Goal: Task Accomplishment & Management: Use online tool/utility

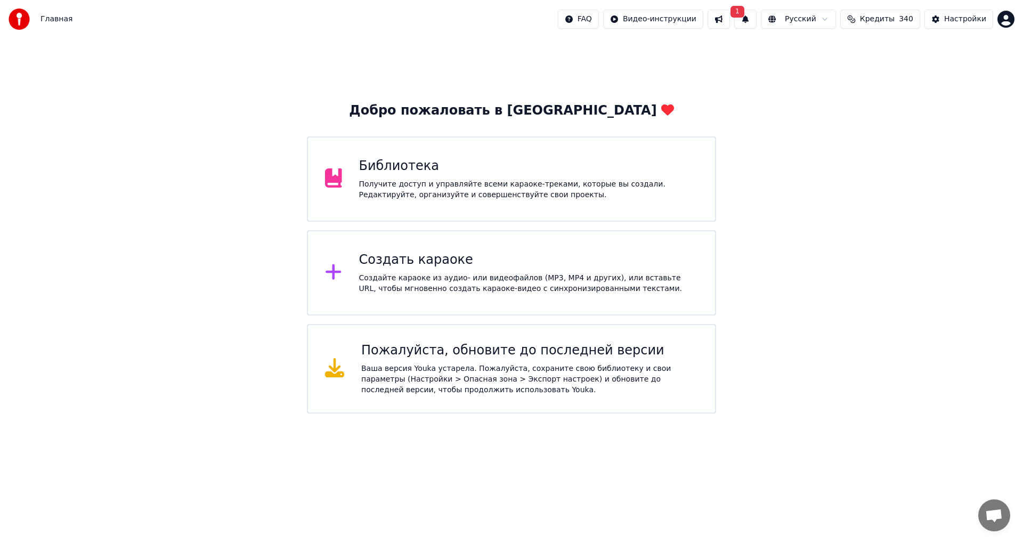
click at [763, 17] on div "FAQ Видео-инструкции 1 Русский Кредиты 340 Настройки" at bounding box center [786, 19] width 456 height 19
click at [750, 17] on button "1" at bounding box center [745, 19] width 22 height 19
click at [813, 52] on button "Обновить" at bounding box center [828, 52] width 56 height 19
click at [383, 280] on div "Создайте караоке из аудио- или видеофайлов (MP3, MP4 и других), или вставьте UR…" at bounding box center [528, 283] width 339 height 21
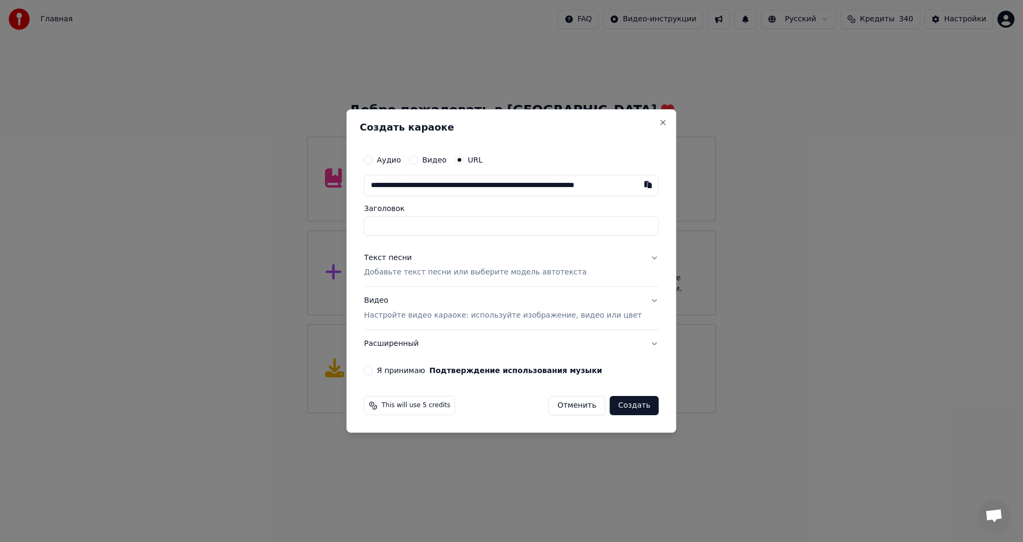
scroll to position [0, 31]
type input "**********"
click at [430, 280] on button "Текст песни Добавьте текст песни или выберите модель автотекста" at bounding box center [511, 265] width 295 height 43
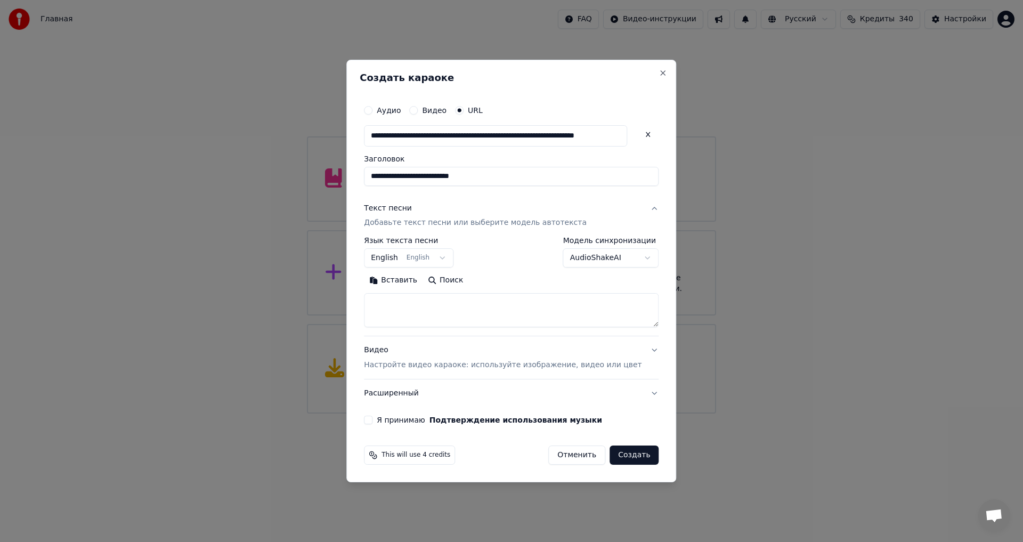
click at [431, 325] on textarea at bounding box center [511, 310] width 295 height 34
paste textarea "**********"
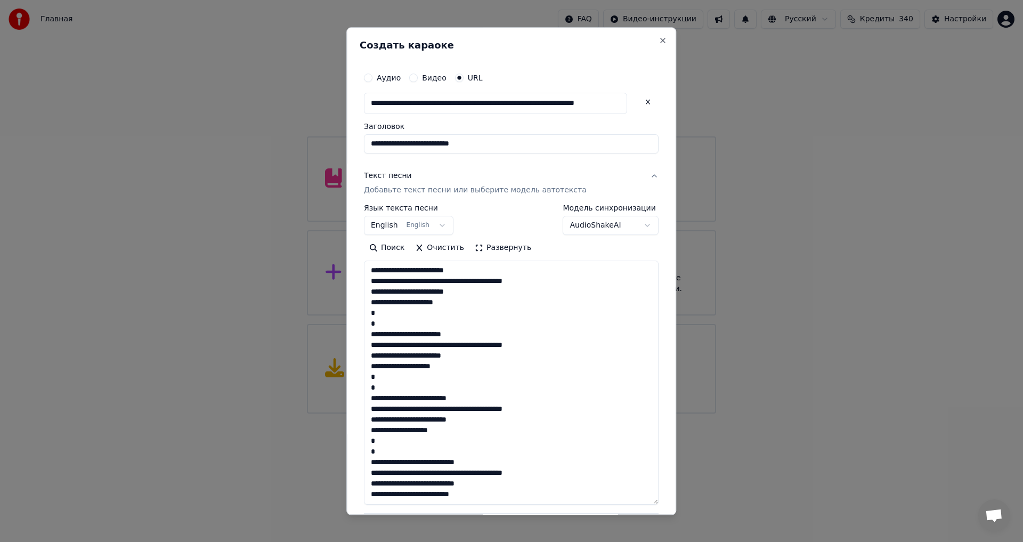
scroll to position [206, 0]
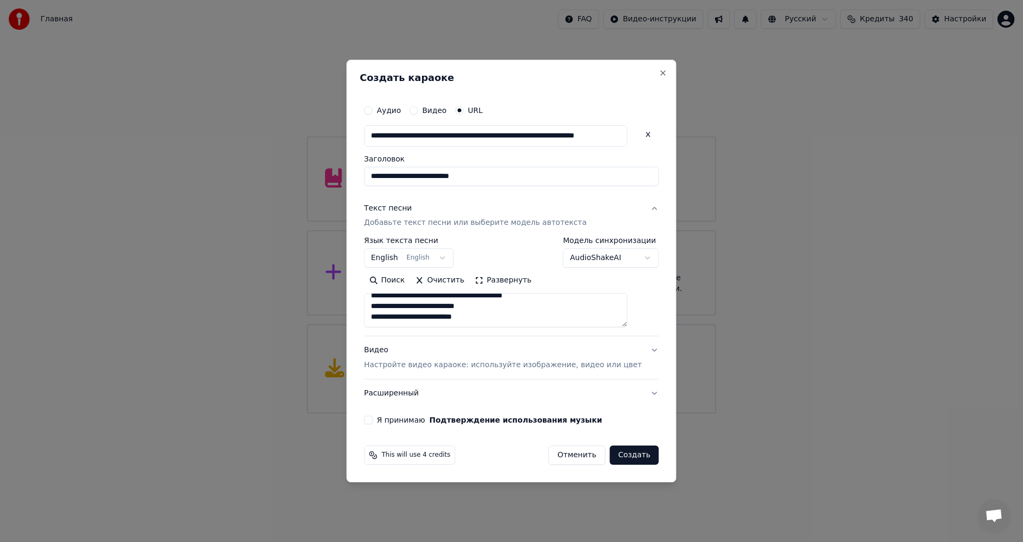
paste textarea "**********"
type textarea "**********"
click at [372, 420] on button "Я принимаю Подтверждение использования музыки" at bounding box center [368, 419] width 9 height 9
click at [616, 453] on button "Создать" at bounding box center [633, 454] width 49 height 19
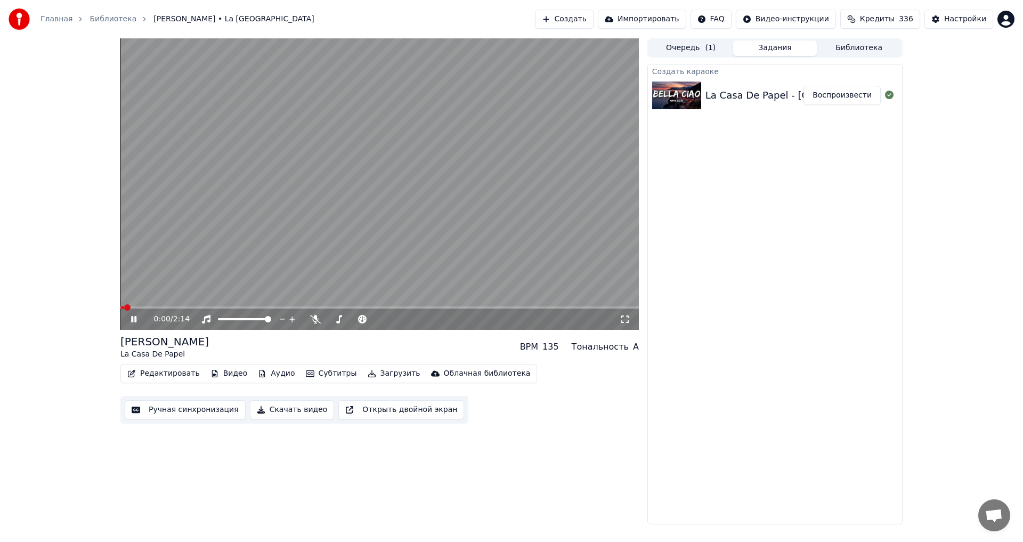
click at [314, 219] on video at bounding box center [379, 183] width 518 height 291
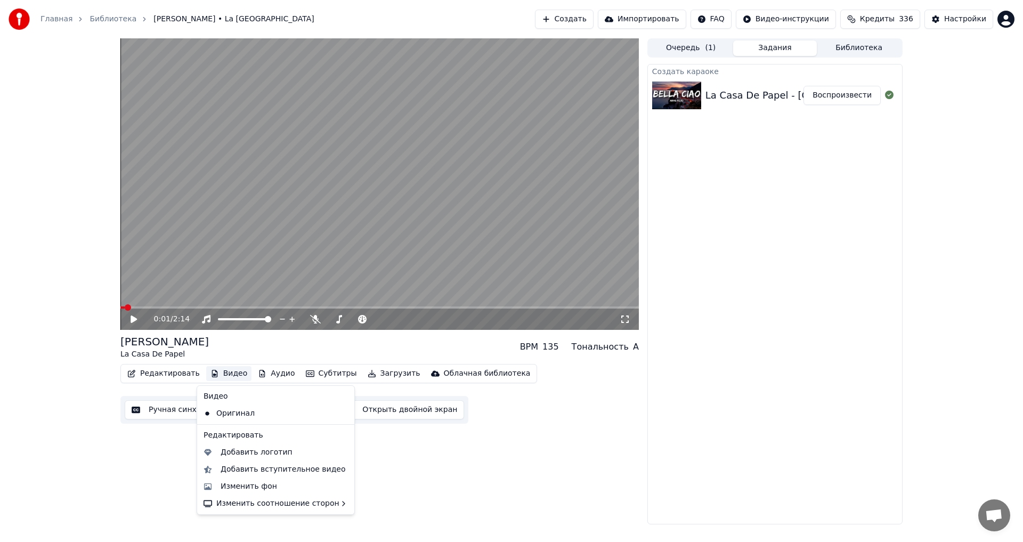
click at [232, 376] on button "Видео" at bounding box center [229, 373] width 46 height 15
click at [244, 491] on div "Изменить фон" at bounding box center [248, 486] width 56 height 11
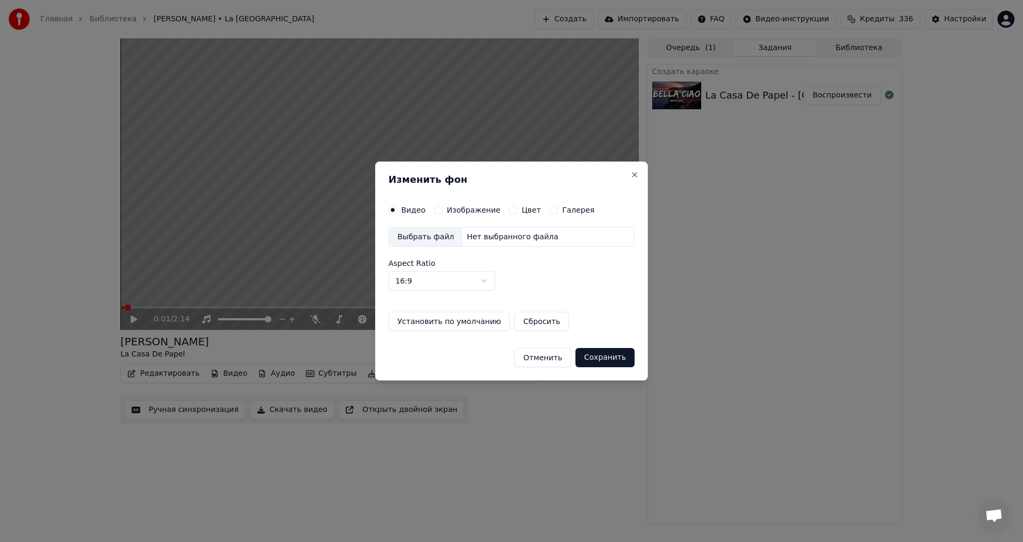
click at [436, 207] on button "Изображение" at bounding box center [438, 210] width 9 height 9
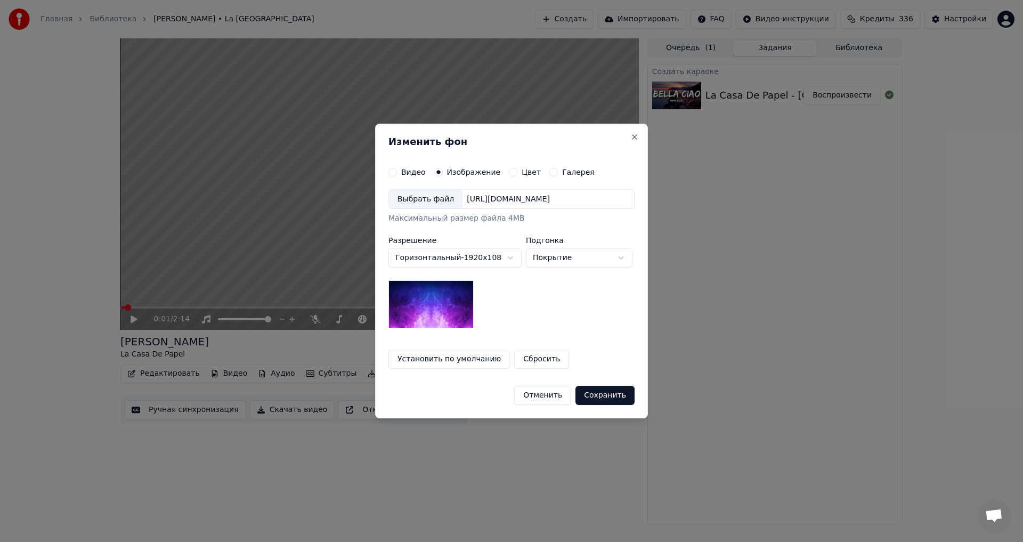
click at [432, 201] on div "Выбрать файл" at bounding box center [425, 199] width 73 height 19
click at [636, 391] on div "**********" at bounding box center [511, 271] width 273 height 295
click at [618, 391] on button "Сохранить" at bounding box center [604, 395] width 59 height 19
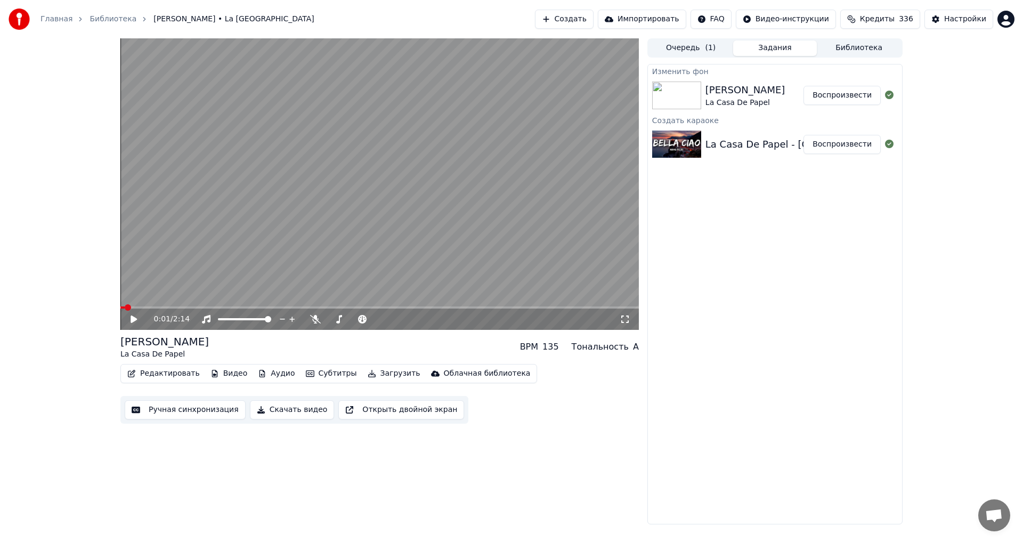
click at [850, 95] on button "Воспроизвести" at bounding box center [841, 95] width 77 height 19
click at [380, 322] on span at bounding box center [377, 319] width 6 height 6
click at [397, 228] on video at bounding box center [379, 183] width 518 height 291
click at [281, 168] on video at bounding box center [379, 183] width 518 height 291
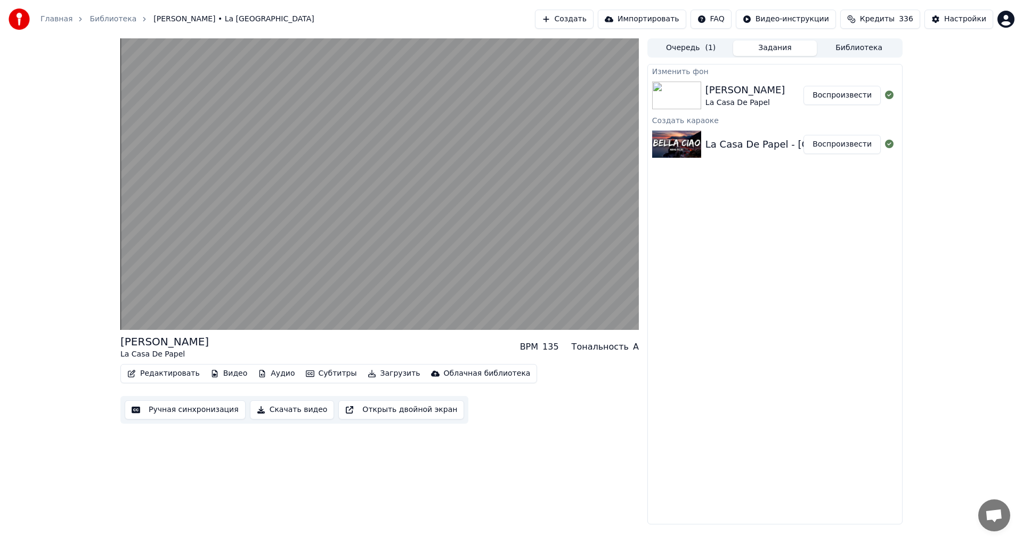
click at [275, 220] on video at bounding box center [379, 183] width 518 height 291
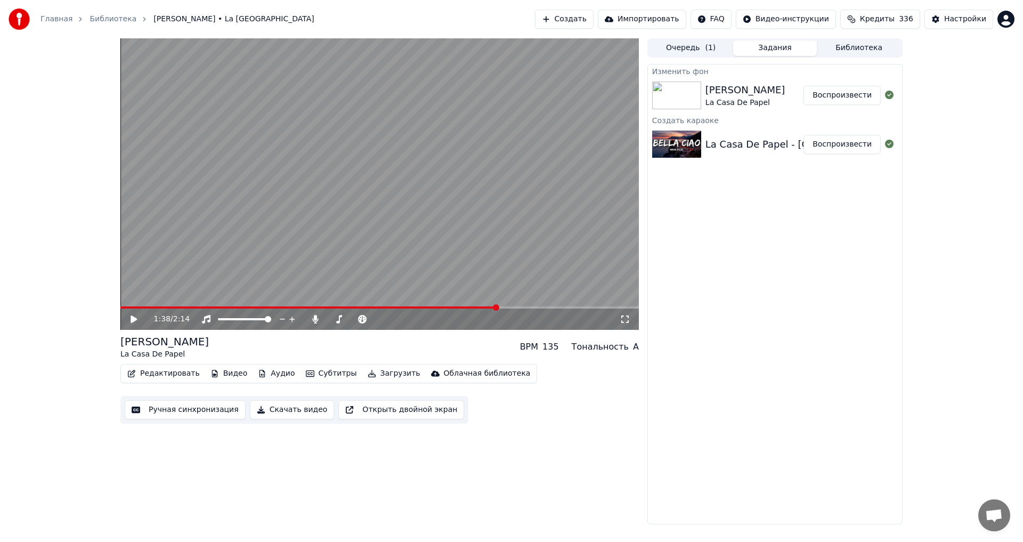
click at [183, 412] on button "Ручная синхронизация" at bounding box center [185, 409] width 121 height 19
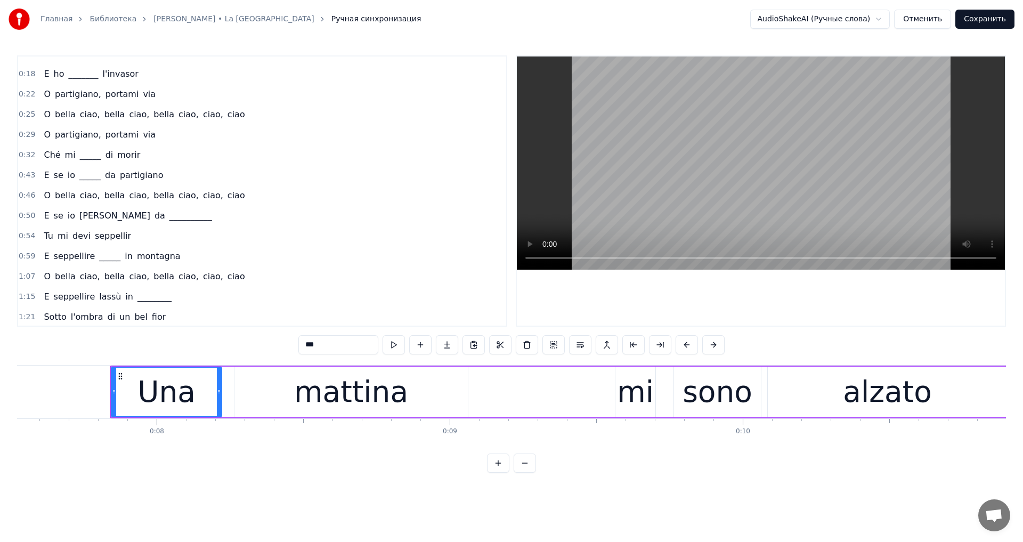
scroll to position [0, 2243]
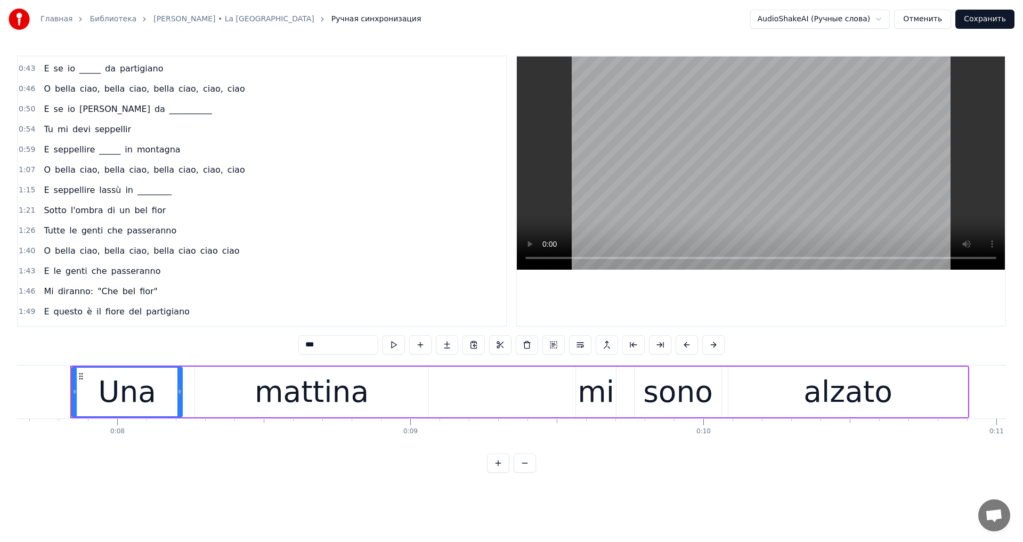
click at [52, 234] on span "Tutte" at bounding box center [54, 230] width 23 height 12
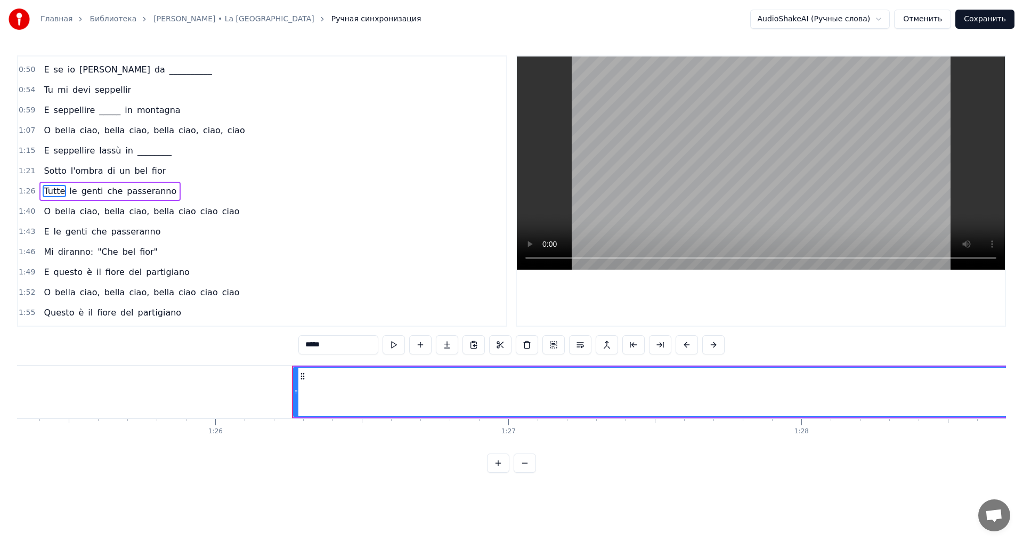
scroll to position [0, 25215]
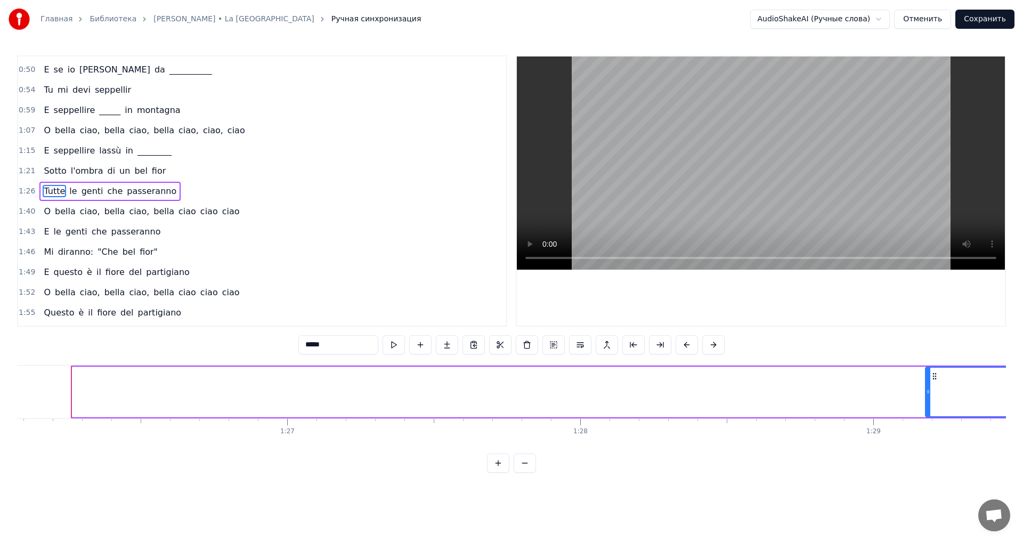
drag, startPoint x: 76, startPoint y: 391, endPoint x: 938, endPoint y: 435, distance: 863.3
click at [938, 435] on div "Una mattina mi sono alzato O bella ciao, [PERSON_NAME], [PERSON_NAME], ciao, ci…" at bounding box center [511, 405] width 988 height 80
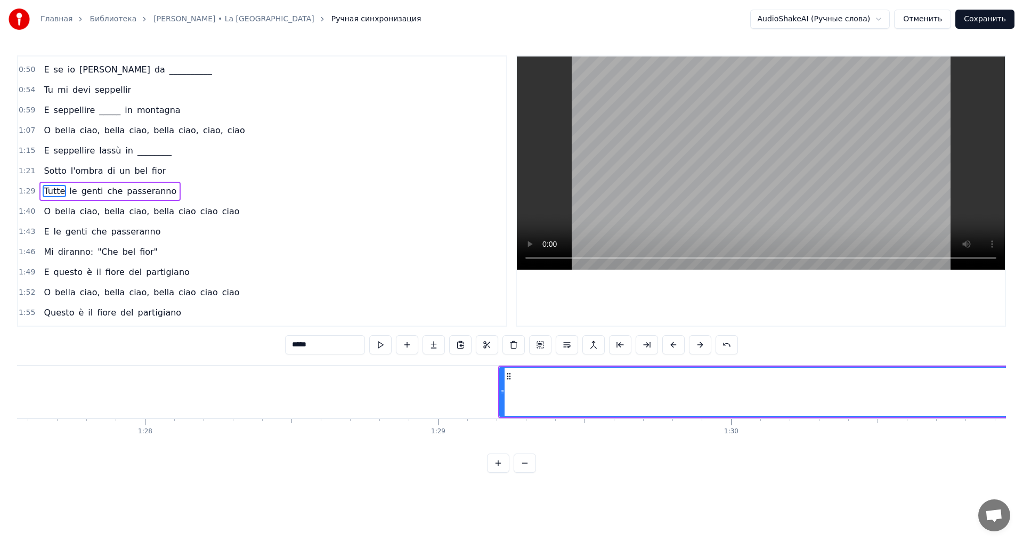
scroll to position [0, 25737]
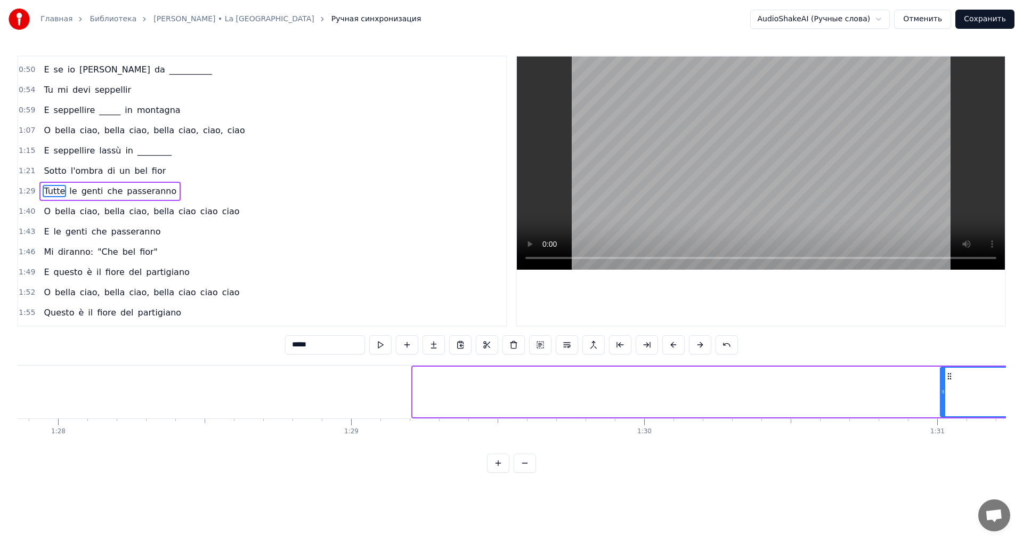
drag, startPoint x: 415, startPoint y: 386, endPoint x: 952, endPoint y: 404, distance: 537.2
click at [945, 404] on div at bounding box center [943, 391] width 4 height 48
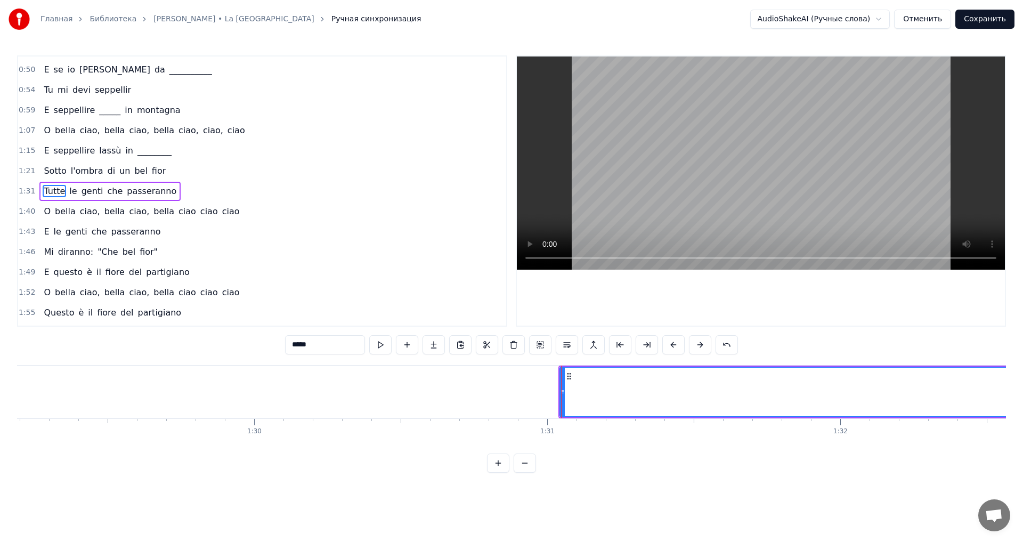
scroll to position [0, 26278]
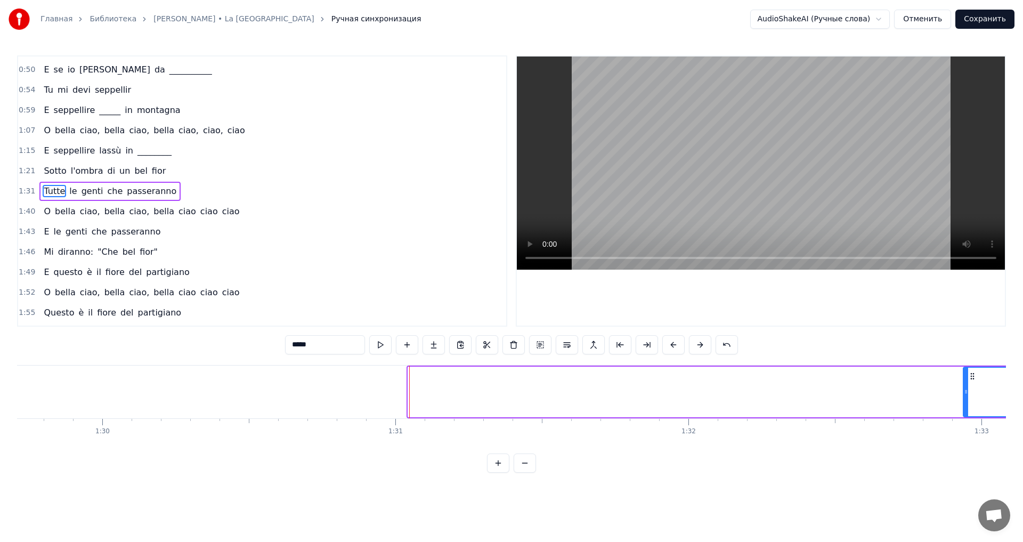
drag, startPoint x: 408, startPoint y: 389, endPoint x: 963, endPoint y: 376, distance: 555.1
click at [963, 376] on div at bounding box center [965, 391] width 4 height 48
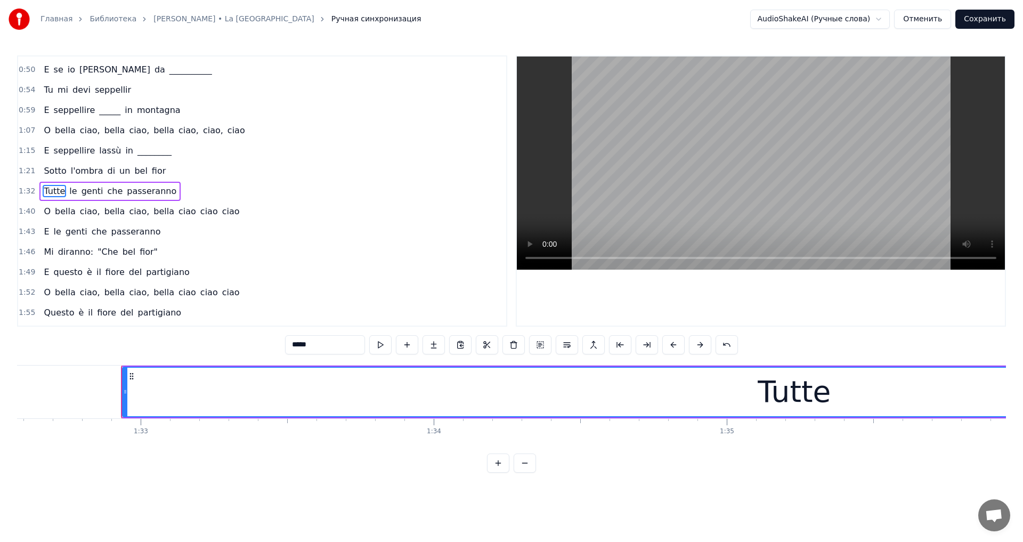
scroll to position [0, 27170]
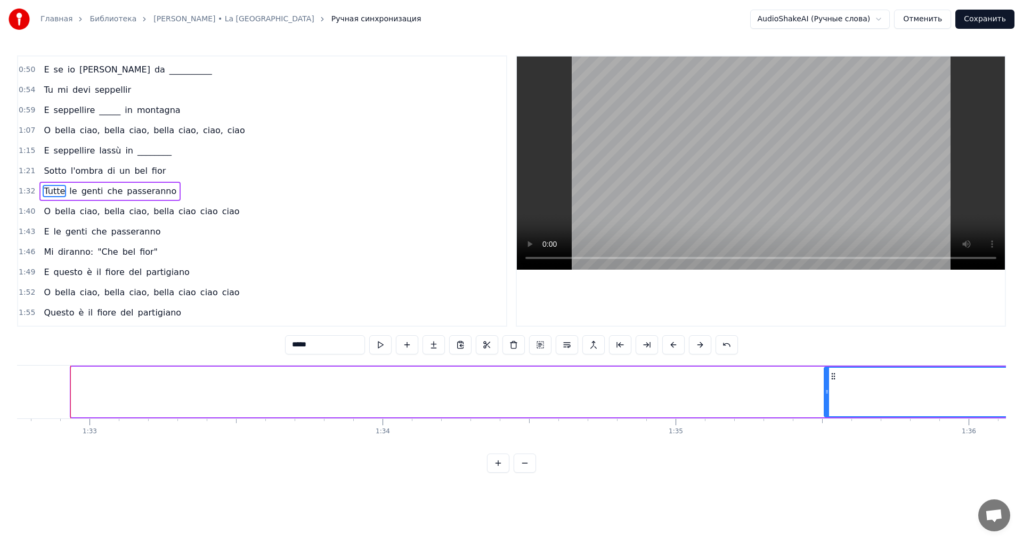
drag, startPoint x: 71, startPoint y: 386, endPoint x: 824, endPoint y: 388, distance: 752.6
click at [824, 387] on div at bounding box center [826, 391] width 4 height 48
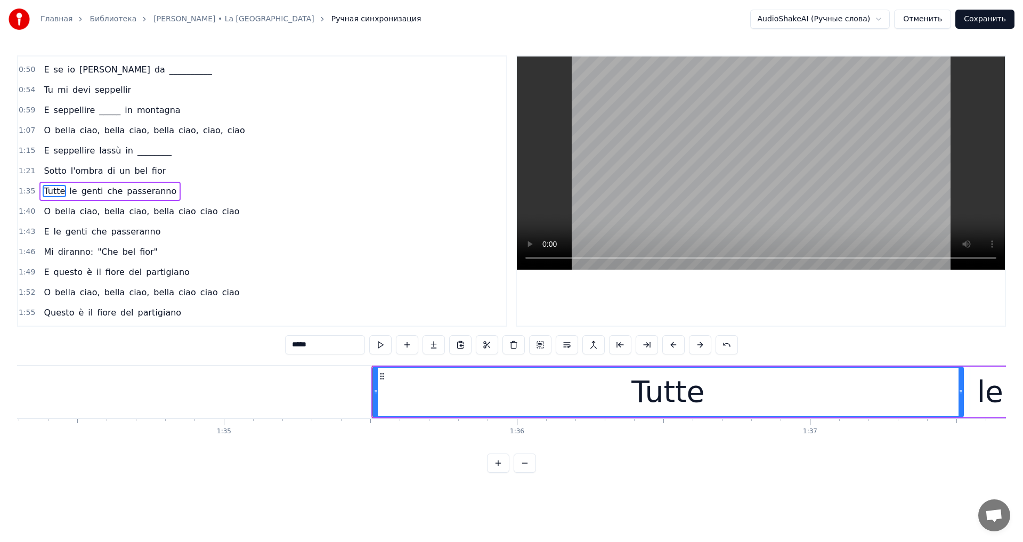
scroll to position [0, 27708]
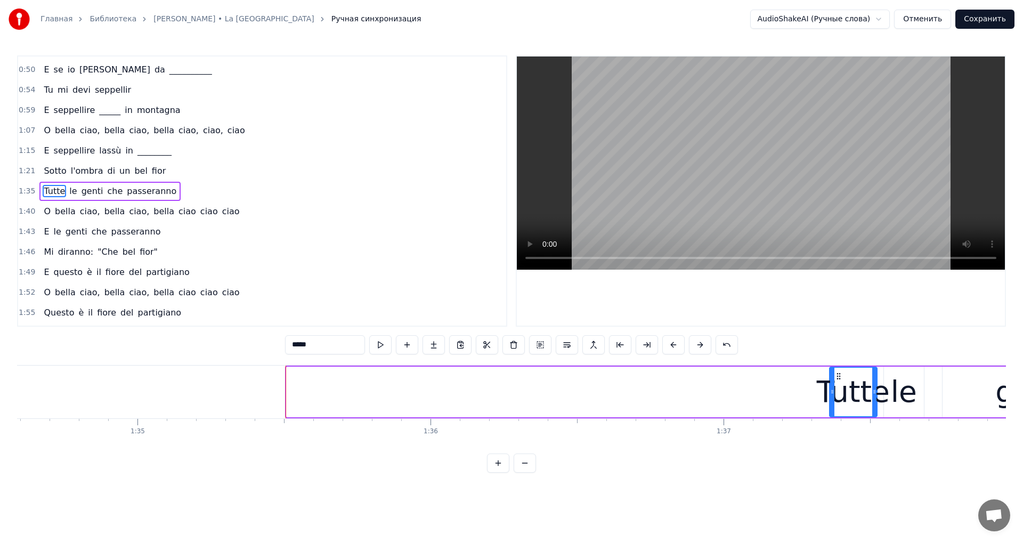
drag, startPoint x: 287, startPoint y: 393, endPoint x: 829, endPoint y: 390, distance: 542.7
click at [830, 390] on icon at bounding box center [832, 391] width 4 height 9
click at [709, 208] on video at bounding box center [761, 162] width 488 height 213
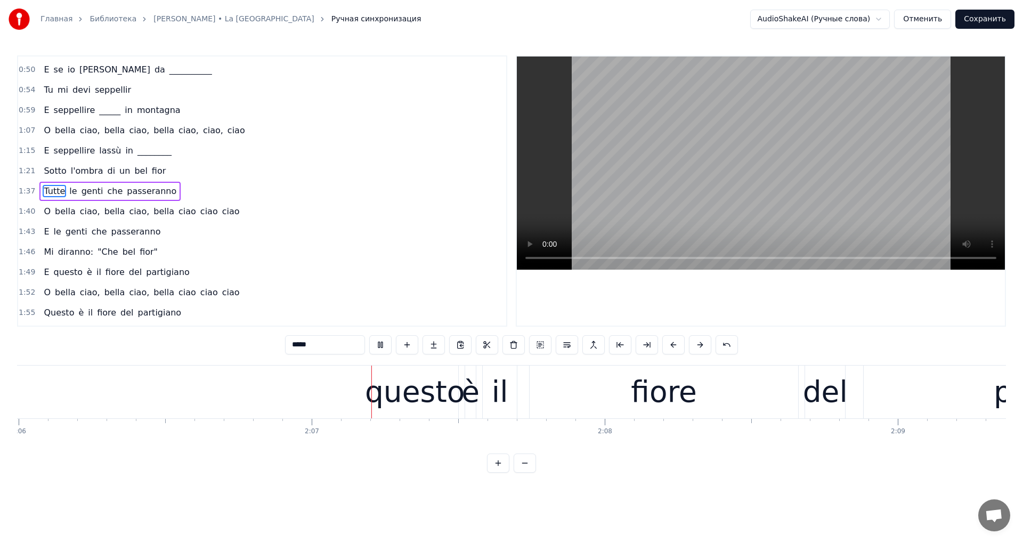
scroll to position [0, 37013]
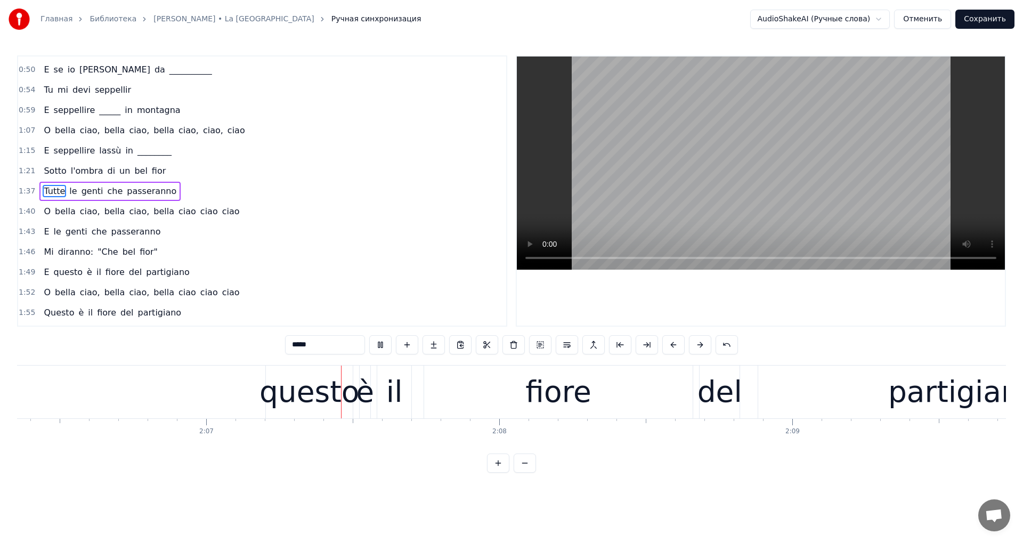
click at [736, 145] on video at bounding box center [761, 162] width 488 height 213
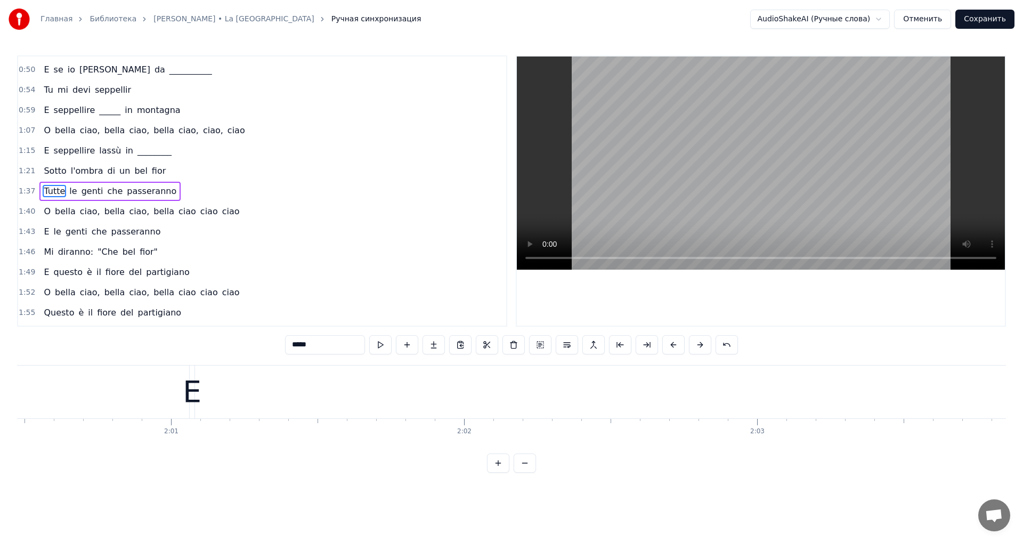
scroll to position [0, 35247]
click at [233, 393] on div "E" at bounding box center [235, 392] width 19 height 44
type input "*"
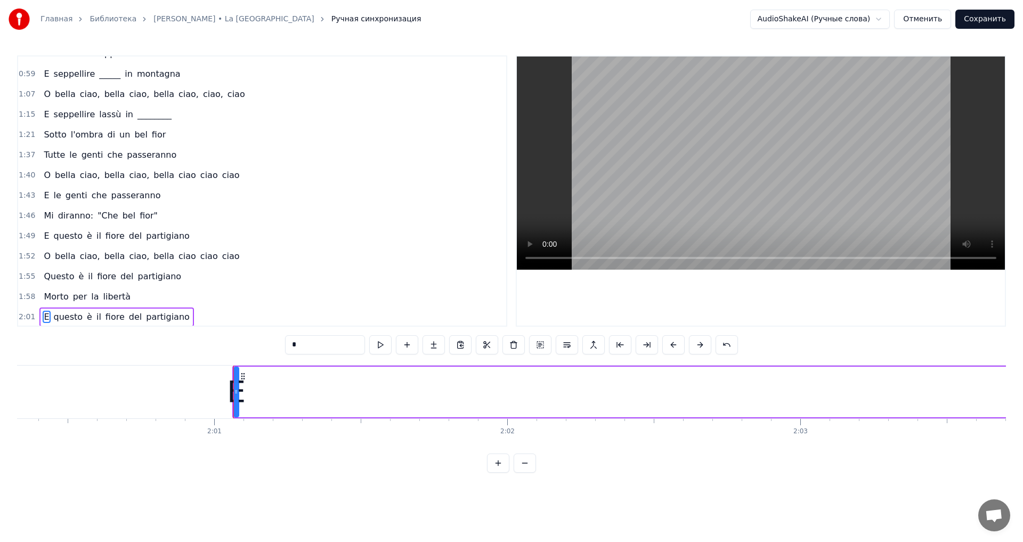
scroll to position [257, 0]
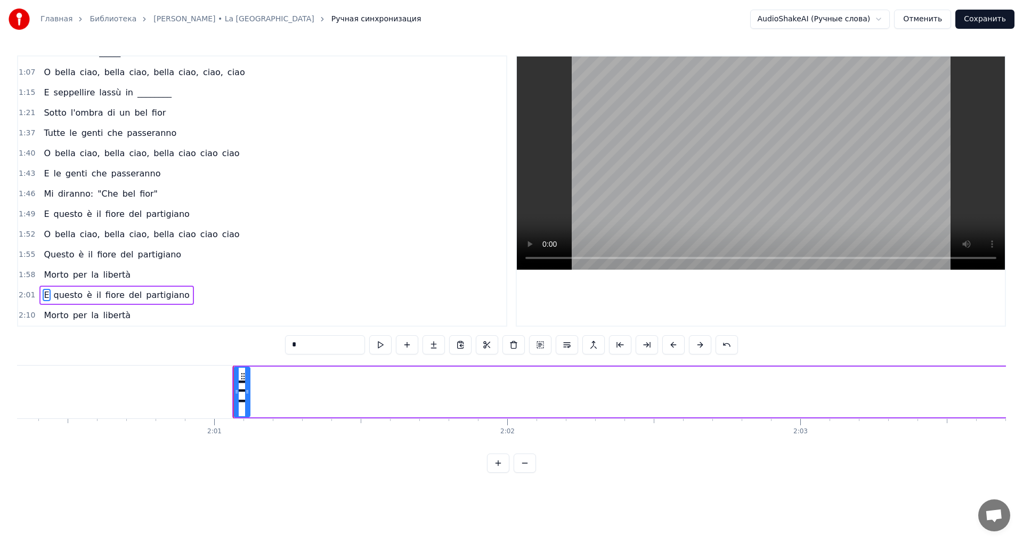
drag, startPoint x: 236, startPoint y: 394, endPoint x: 247, endPoint y: 384, distance: 14.7
click at [249, 395] on icon at bounding box center [247, 391] width 4 height 9
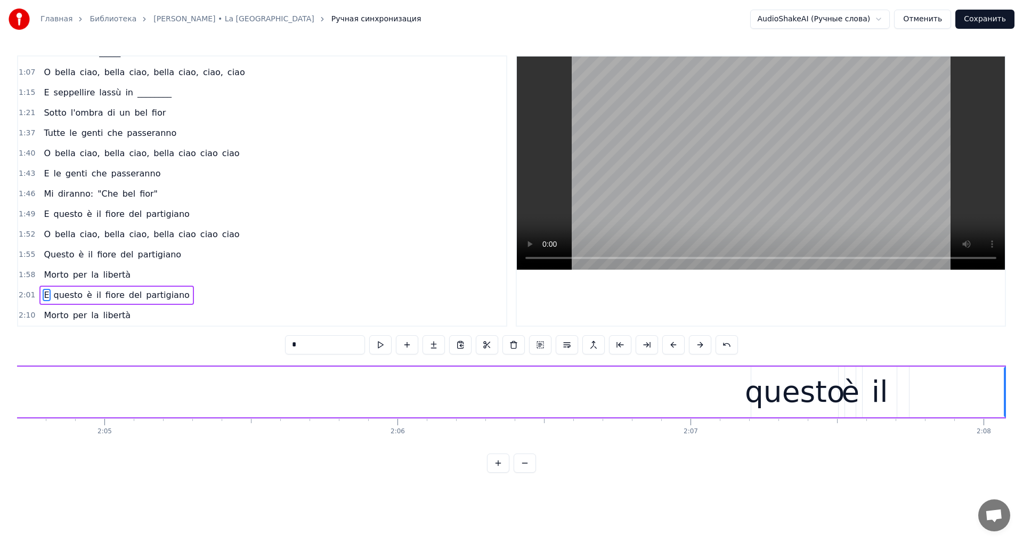
scroll to position [0, 36629]
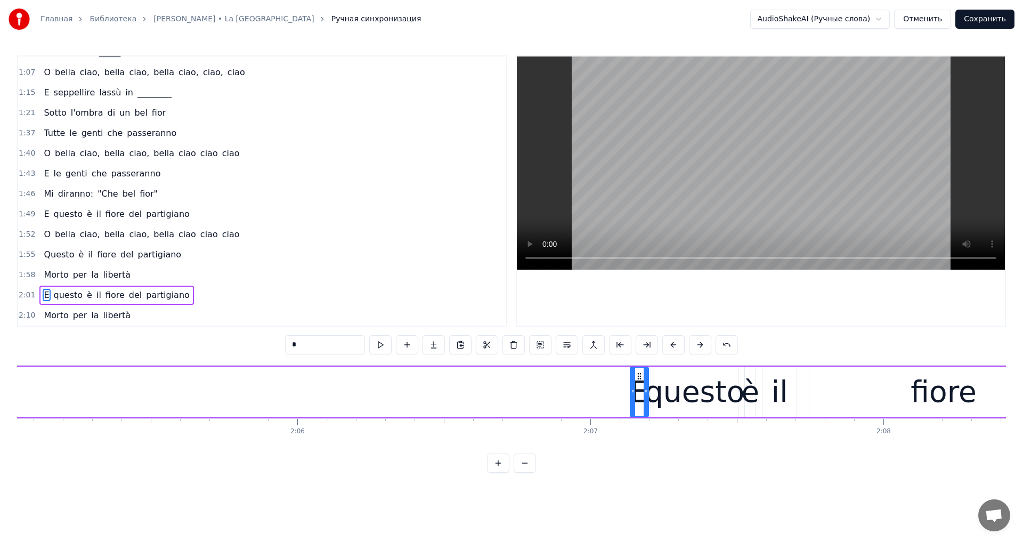
drag, startPoint x: 245, startPoint y: 377, endPoint x: 639, endPoint y: 443, distance: 399.6
click at [639, 444] on div "Una mattina mi sono alzato O bella ciao, [PERSON_NAME], [PERSON_NAME], ciao, ci…" at bounding box center [511, 405] width 988 height 80
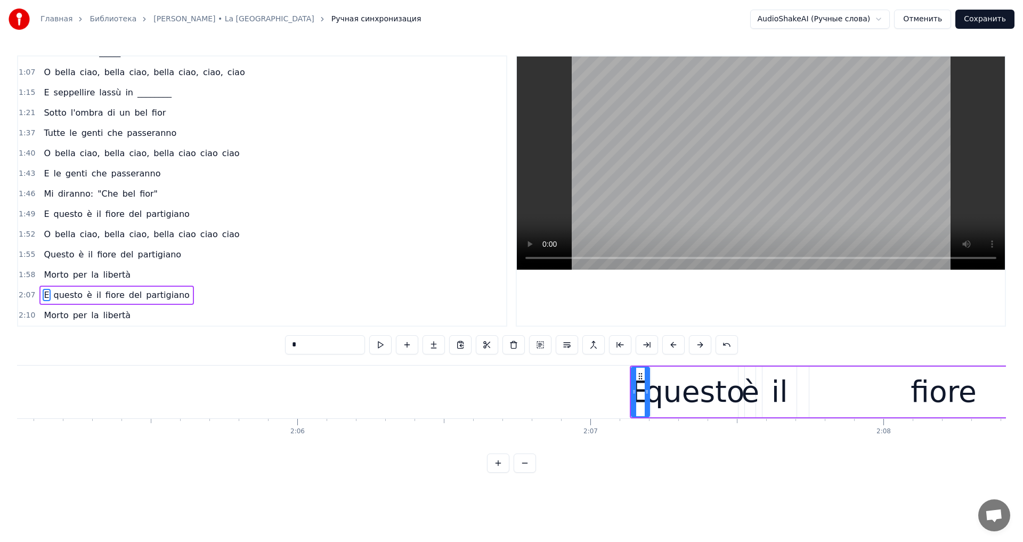
click at [692, 190] on video at bounding box center [761, 162] width 488 height 213
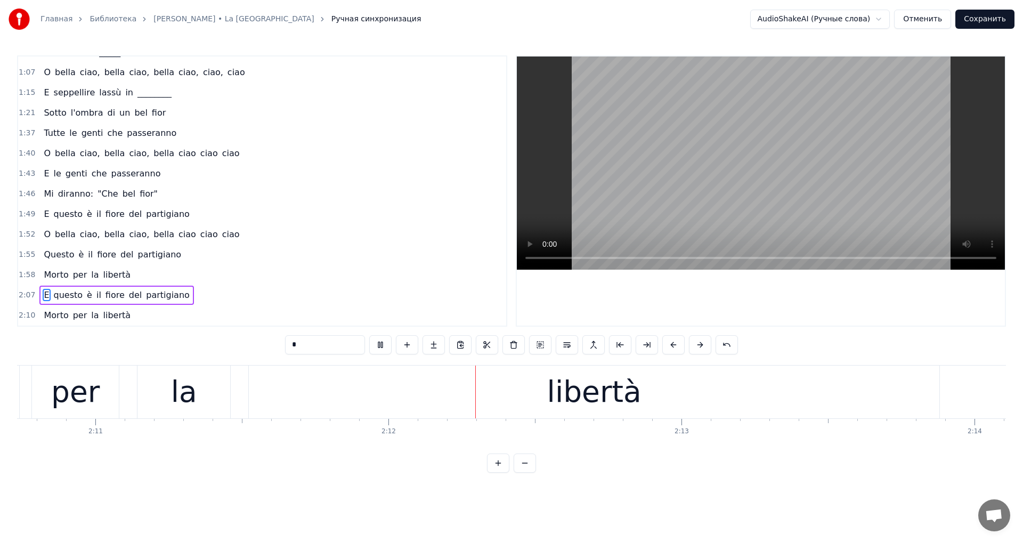
scroll to position [0, 38475]
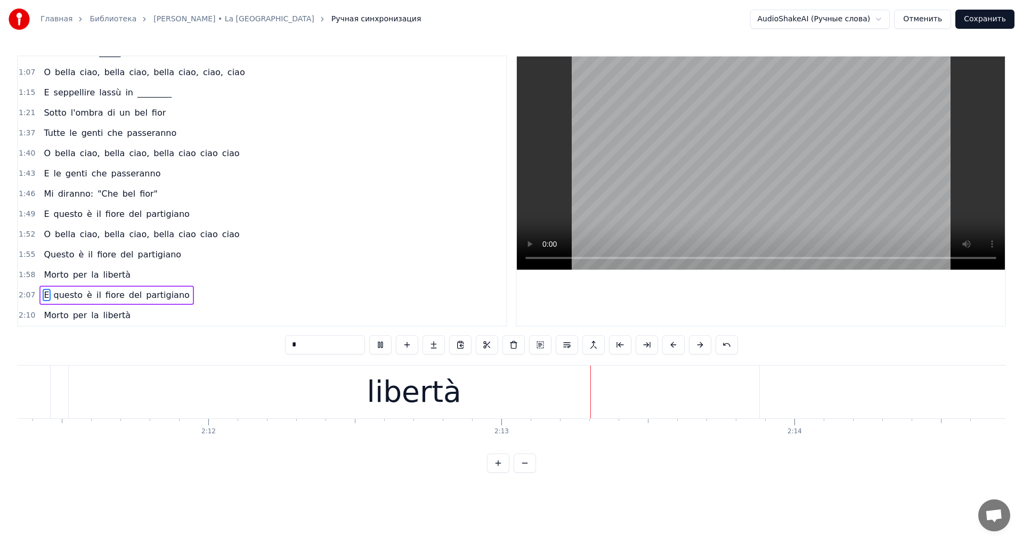
click at [862, 170] on video at bounding box center [761, 162] width 488 height 213
click at [995, 22] on button "Сохранить" at bounding box center [984, 19] width 59 height 19
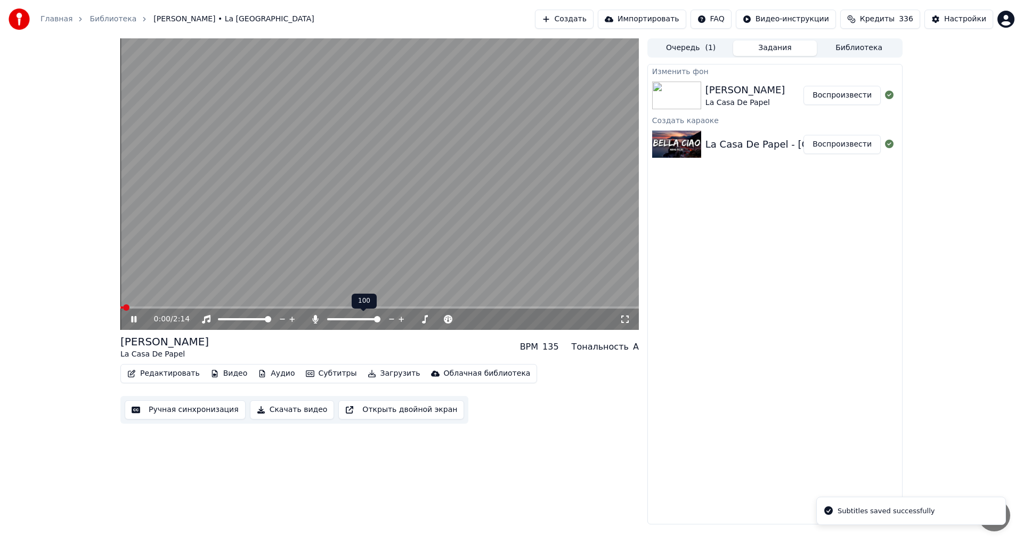
click at [328, 319] on span at bounding box center [353, 319] width 53 height 2
click at [401, 318] on icon at bounding box center [401, 319] width 10 height 11
click at [238, 309] on div "0:04 / 2:14" at bounding box center [379, 318] width 518 height 21
click at [238, 308] on span at bounding box center [379, 307] width 518 height 2
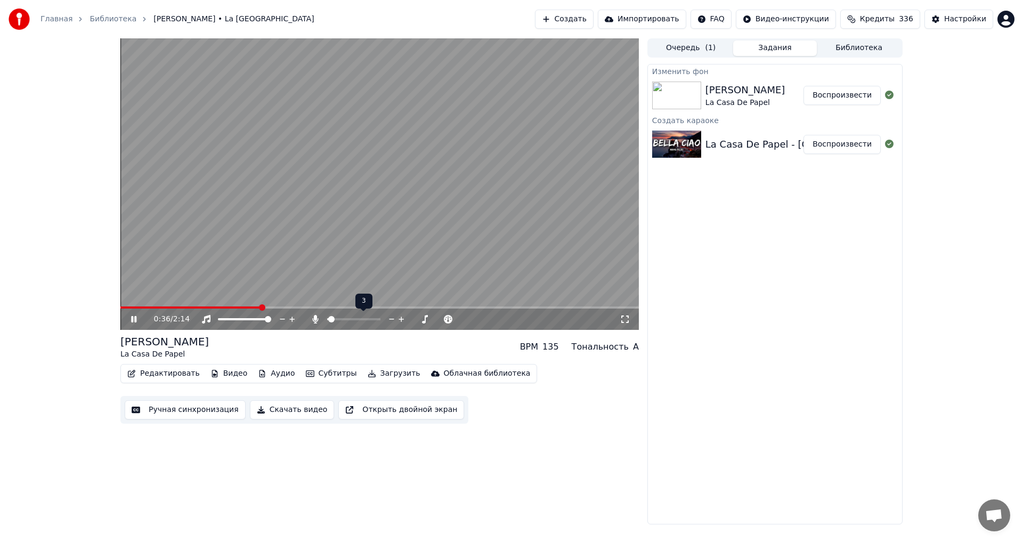
click at [389, 320] on icon at bounding box center [392, 319] width 10 height 11
click at [214, 307] on span at bounding box center [193, 307] width 146 height 2
click at [381, 145] on video at bounding box center [379, 183] width 518 height 291
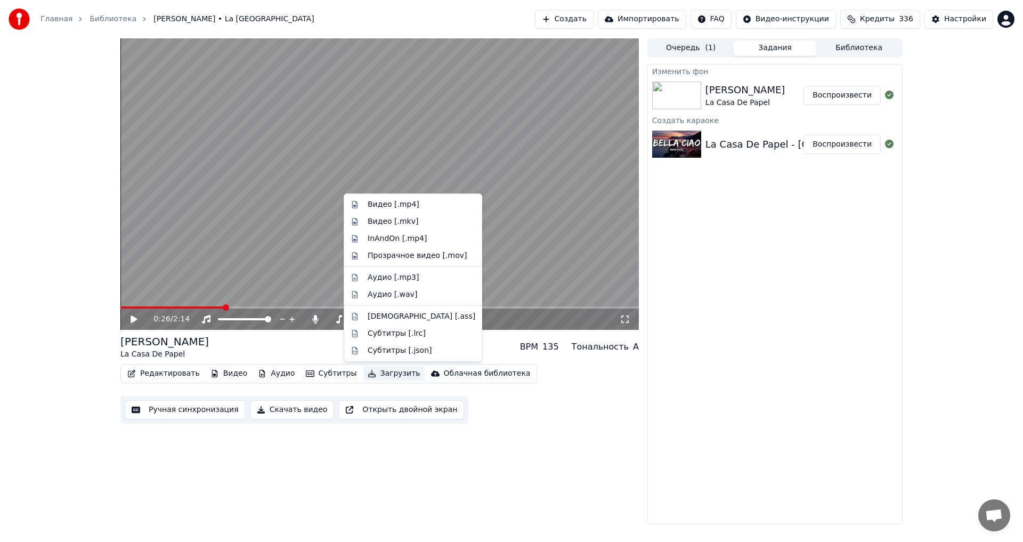
click at [371, 370] on button "Загрузить" at bounding box center [393, 373] width 61 height 15
click at [383, 205] on div "Видео [.mp4]" at bounding box center [393, 204] width 52 height 11
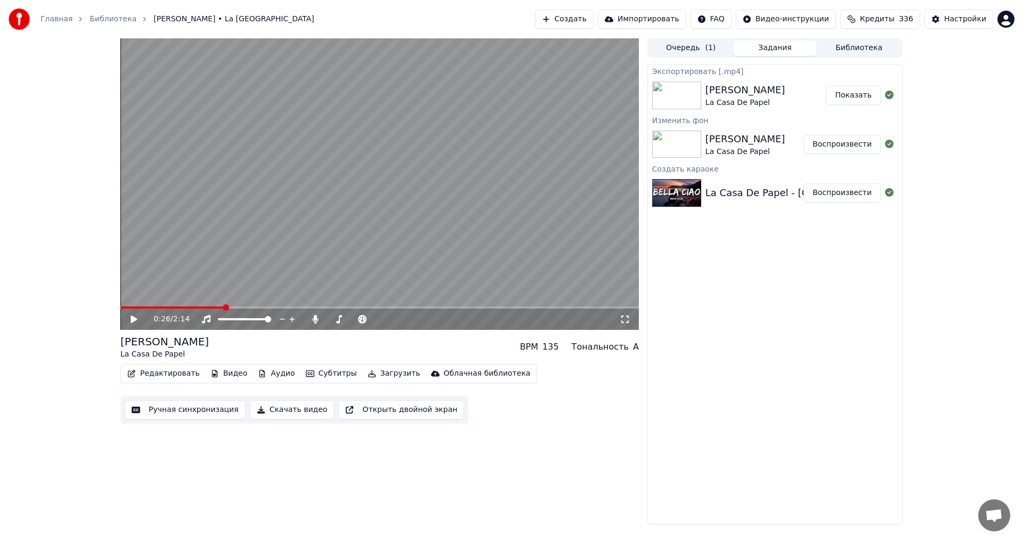
click at [834, 93] on button "Показать" at bounding box center [853, 95] width 55 height 19
click at [705, 279] on div "Экспортировать [.mp4] [PERSON_NAME] La Casa De Papel Показать Изменить [PERSON_…" at bounding box center [774, 294] width 255 height 460
click at [120, 309] on span at bounding box center [123, 307] width 6 height 6
click at [173, 230] on video at bounding box center [379, 183] width 518 height 291
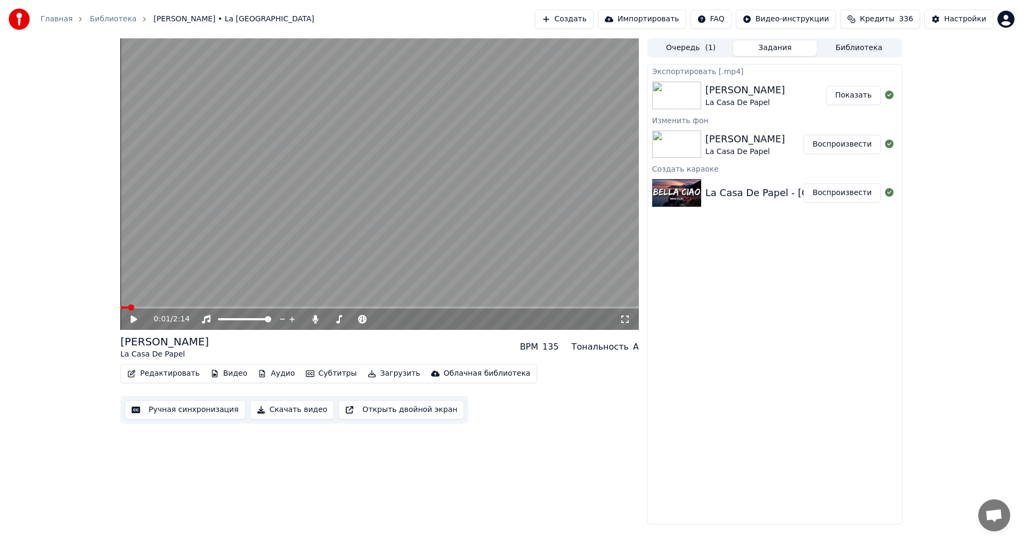
click at [148, 374] on button "Редактировать" at bounding box center [163, 373] width 81 height 15
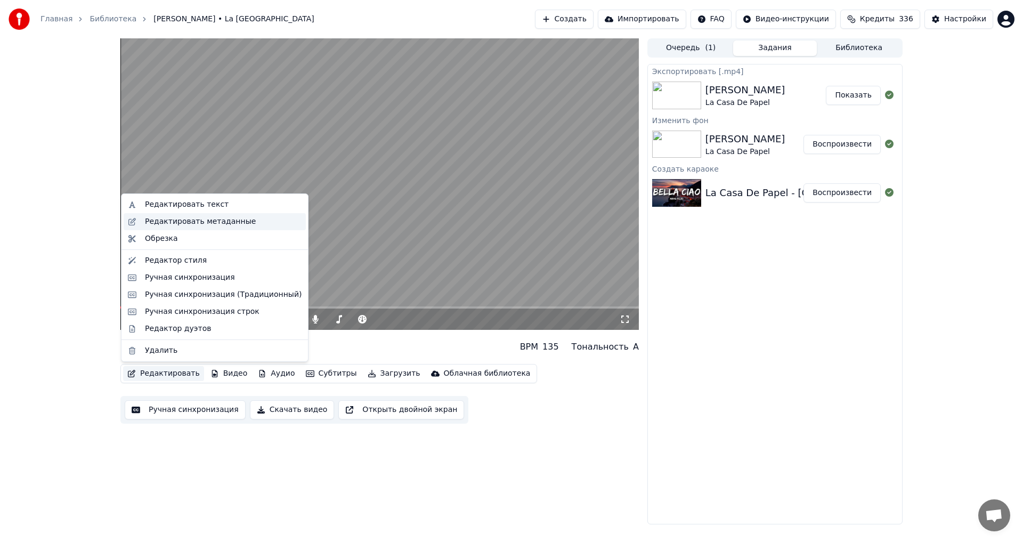
click at [210, 225] on div "Редактировать метаданные" at bounding box center [200, 221] width 111 height 11
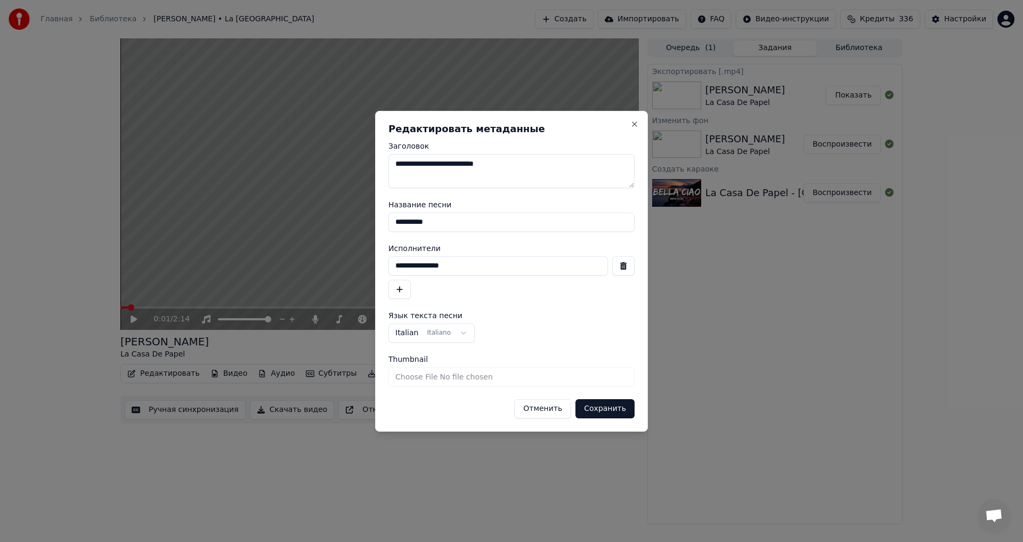
click at [619, 265] on button "button" at bounding box center [623, 265] width 22 height 19
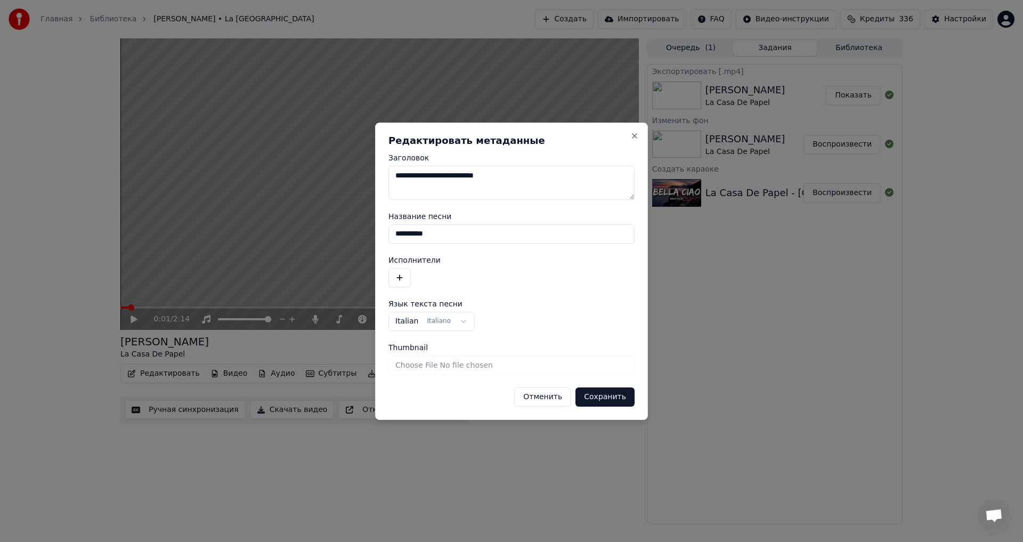
click at [394, 277] on button "button" at bounding box center [399, 277] width 22 height 19
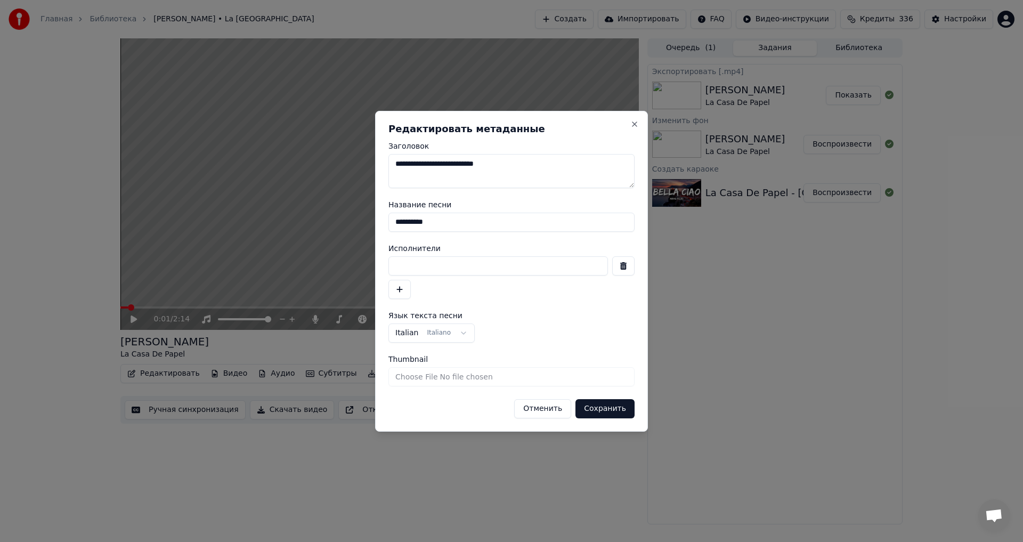
click at [449, 287] on div at bounding box center [511, 277] width 246 height 43
click at [442, 271] on input at bounding box center [497, 265] width 219 height 19
paste input "**********"
type input "**********"
click at [618, 413] on button "Сохранить" at bounding box center [604, 408] width 59 height 19
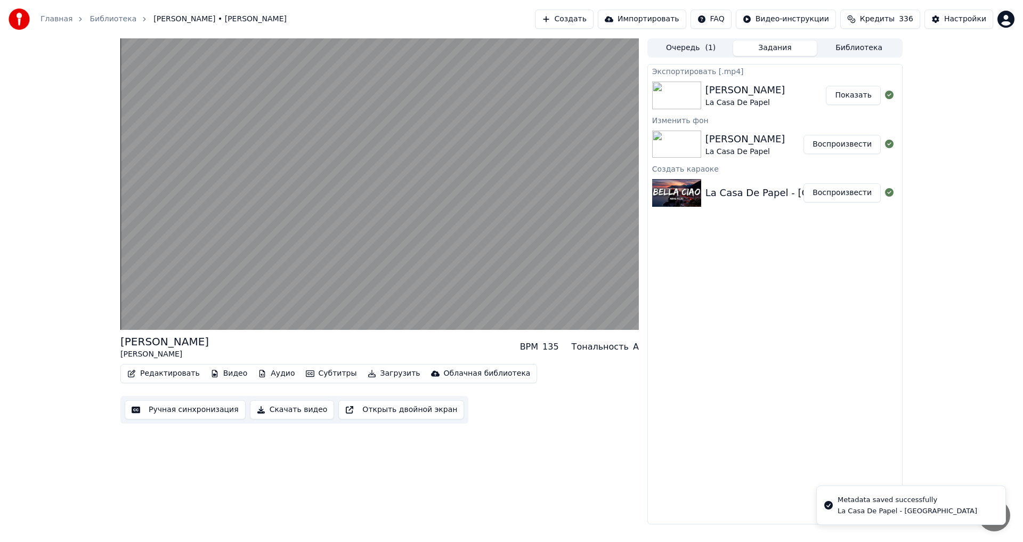
click at [378, 369] on button "Загрузить" at bounding box center [393, 373] width 61 height 15
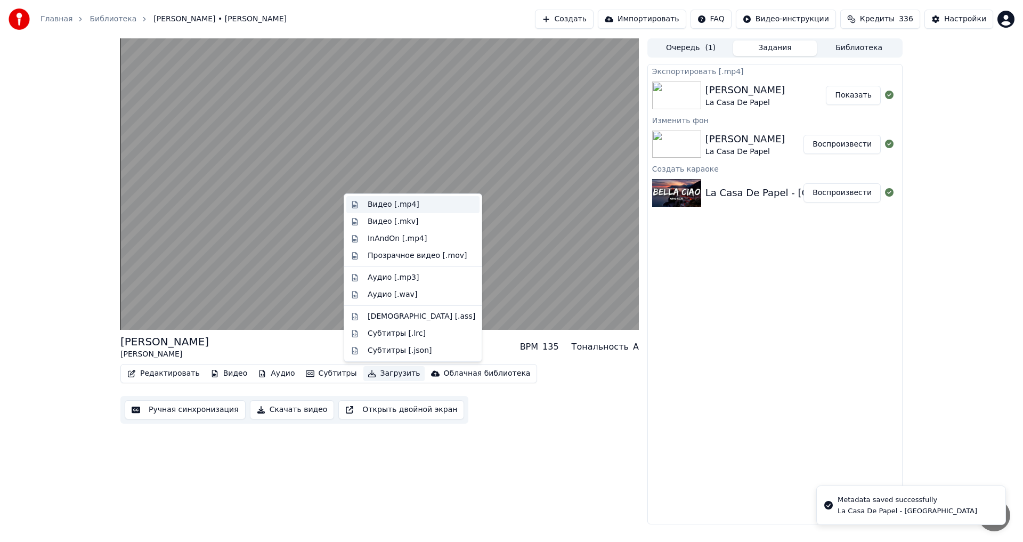
click at [405, 208] on div "Видео [.mp4]" at bounding box center [393, 204] width 52 height 11
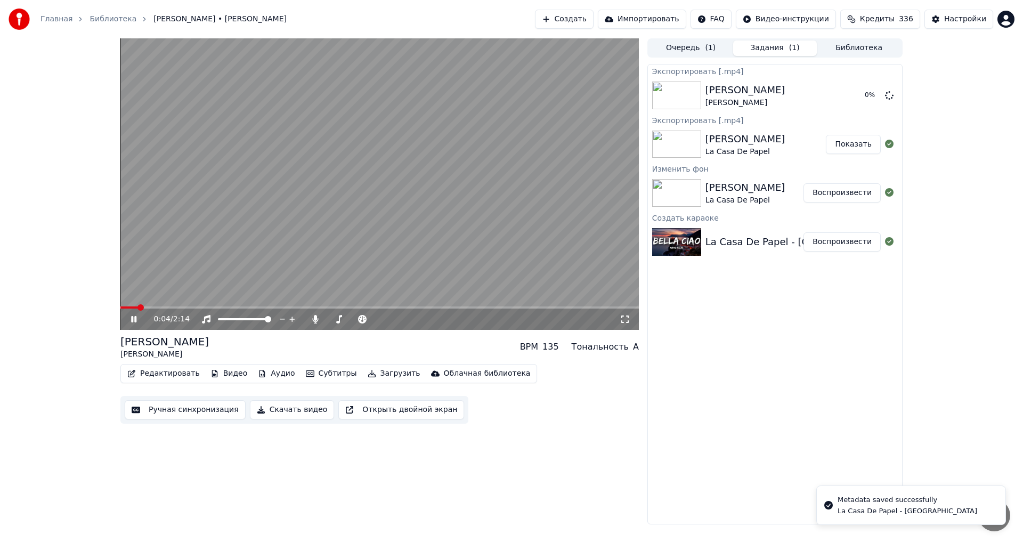
click at [131, 317] on icon at bounding box center [141, 319] width 25 height 9
click at [326, 541] on div "Главная Библиотека [PERSON_NAME] Создать Импортировать FAQ Видео-инструкции Кре…" at bounding box center [511, 271] width 1023 height 542
click at [839, 103] on button "Показать" at bounding box center [853, 95] width 55 height 19
